Goal: Navigation & Orientation: Find specific page/section

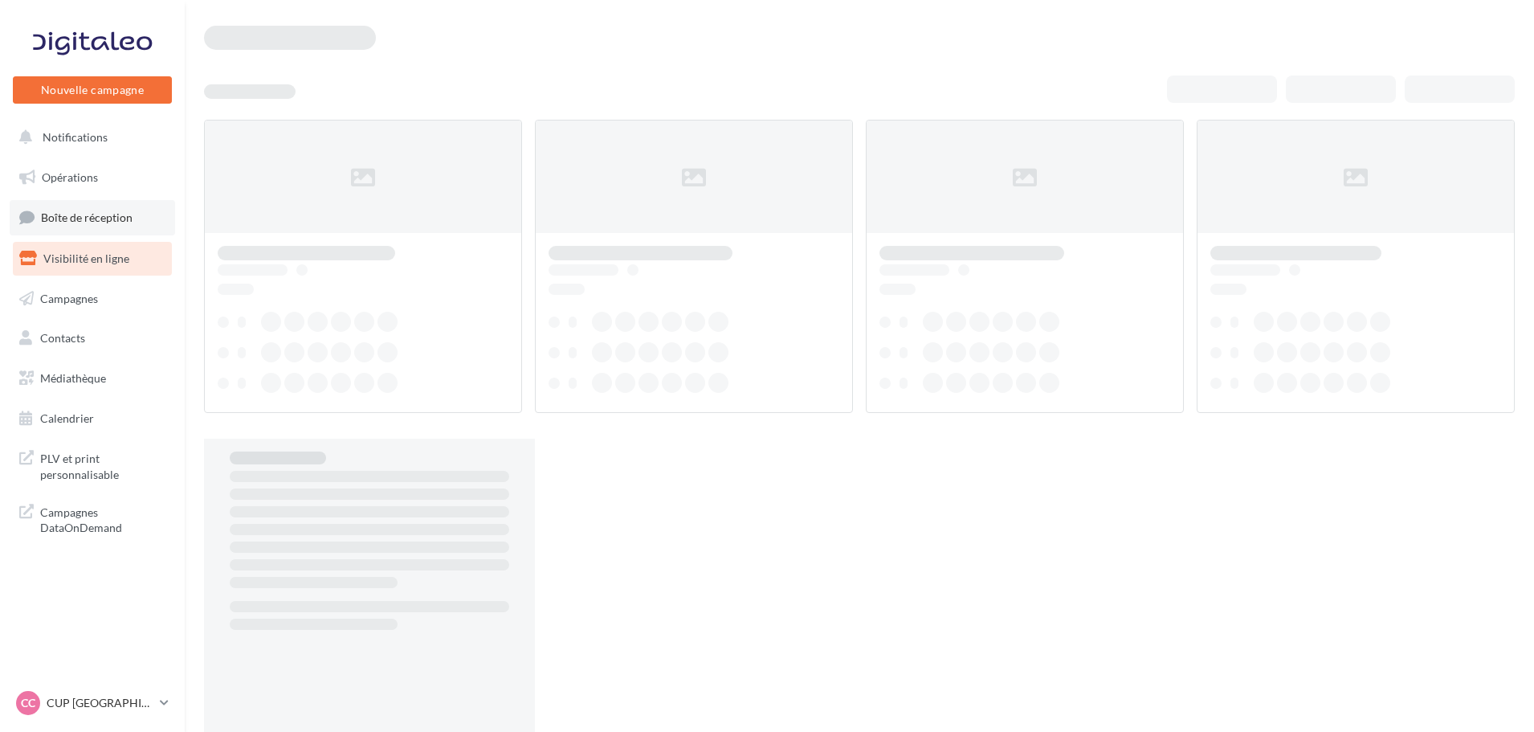
click at [121, 208] on link "Boîte de réception" at bounding box center [92, 217] width 165 height 35
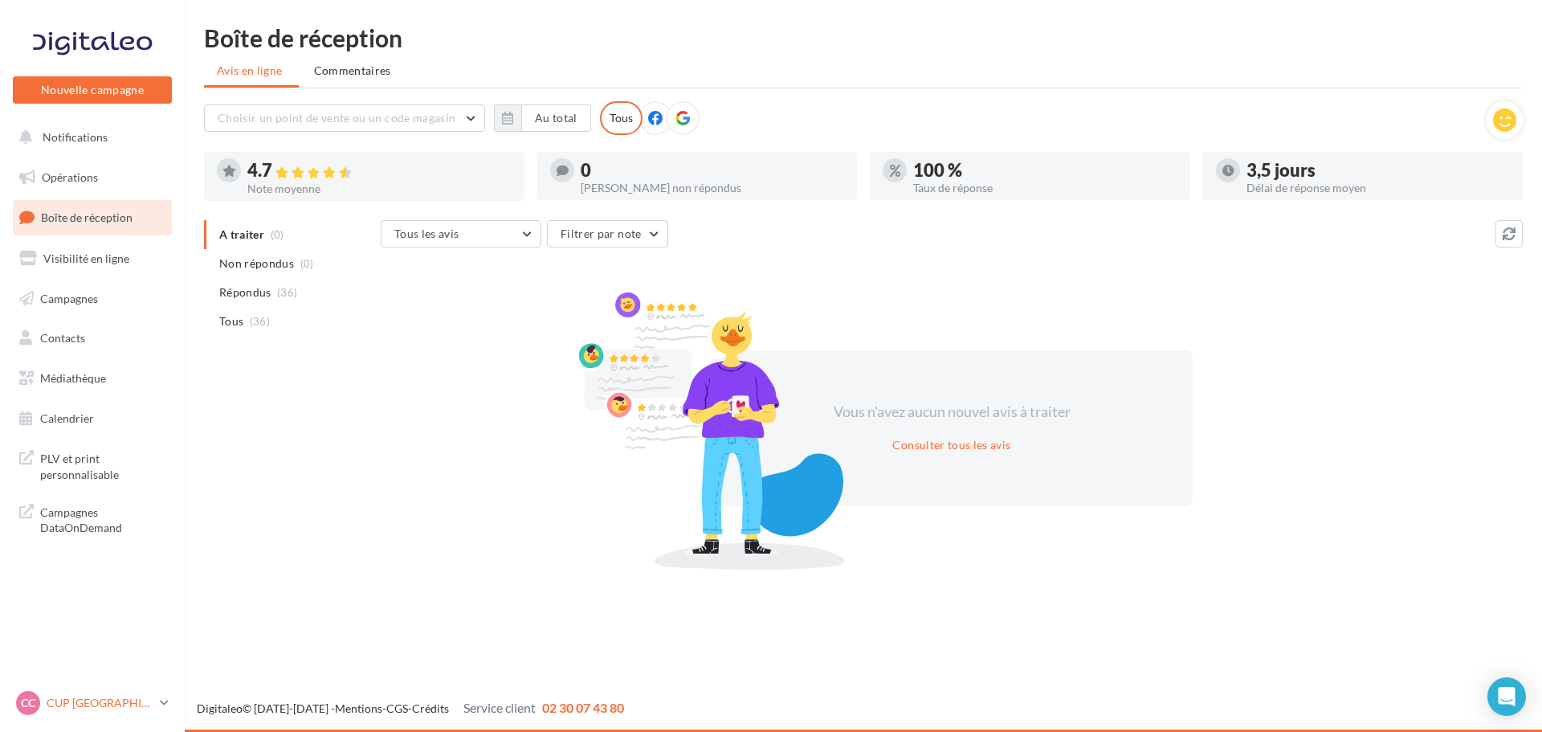
click at [87, 696] on p "CUP [GEOGRAPHIC_DATA]" at bounding box center [100, 703] width 107 height 16
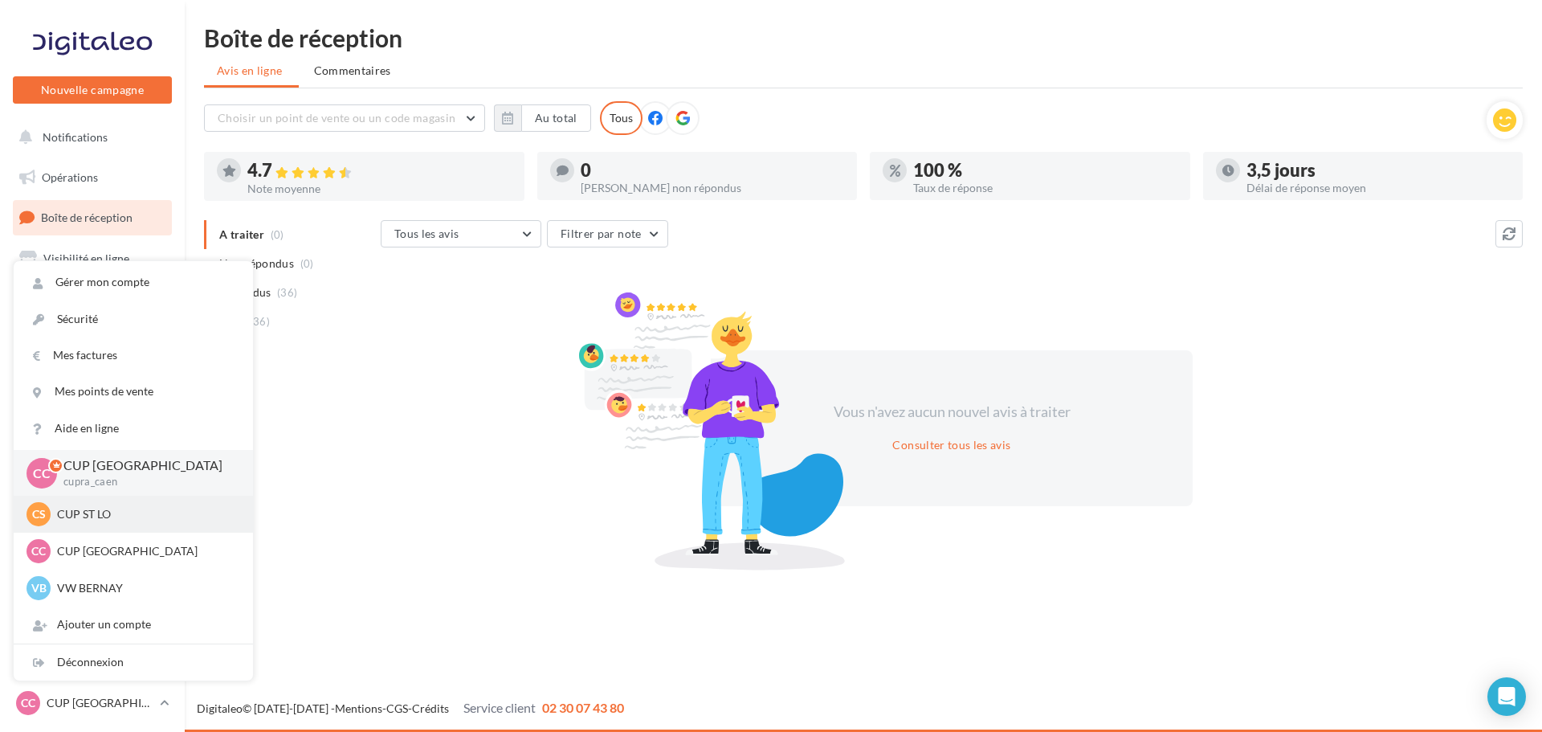
click at [100, 508] on p "CUP ST LO" at bounding box center [145, 514] width 177 height 16
